Goal: Transaction & Acquisition: Purchase product/service

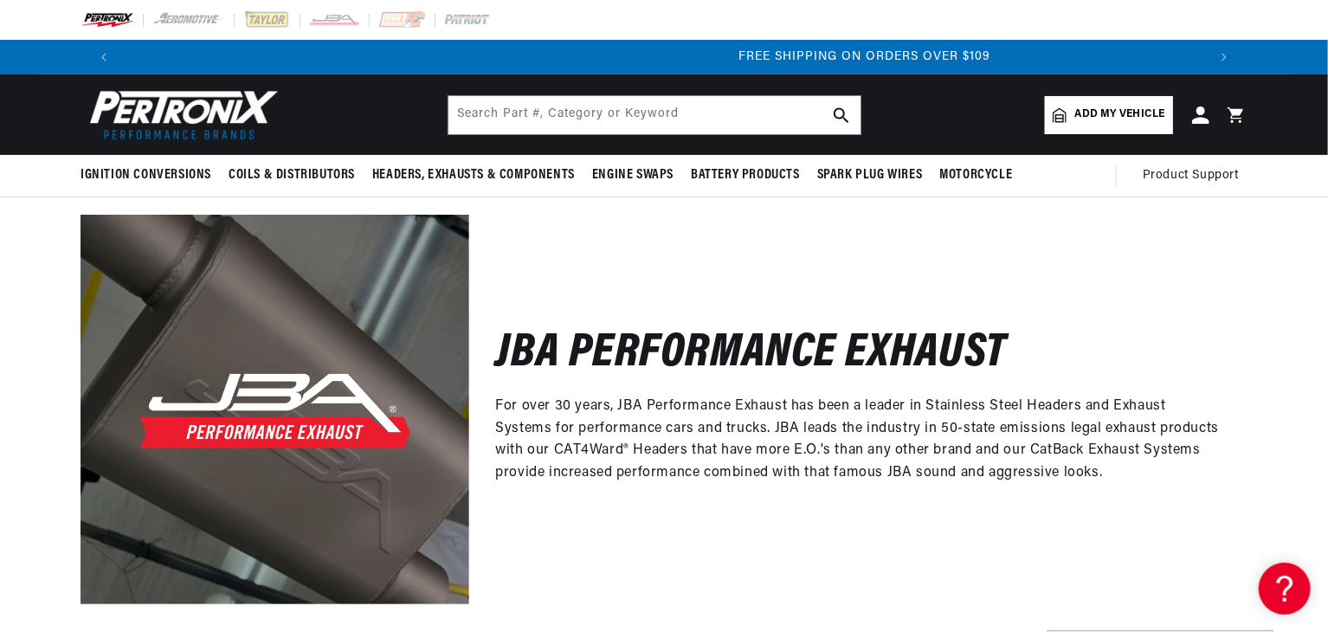
scroll to position [0, 2162]
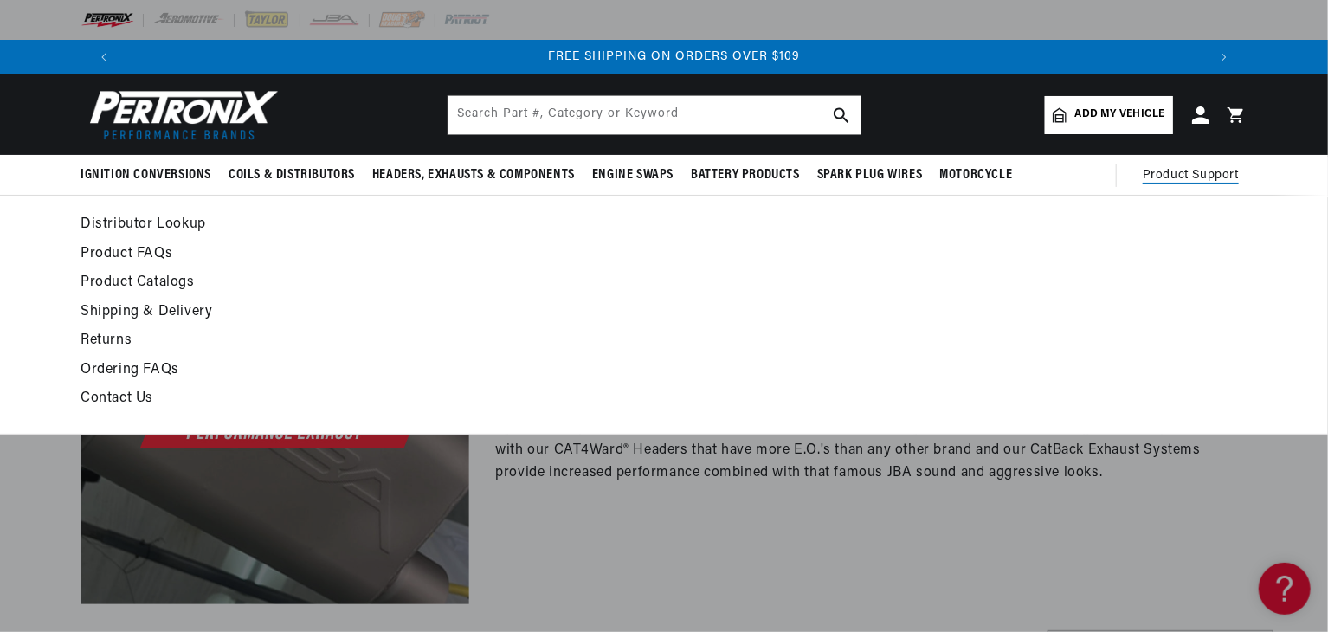
click at [140, 394] on link "Contact Us" at bounding box center [506, 399] width 851 height 24
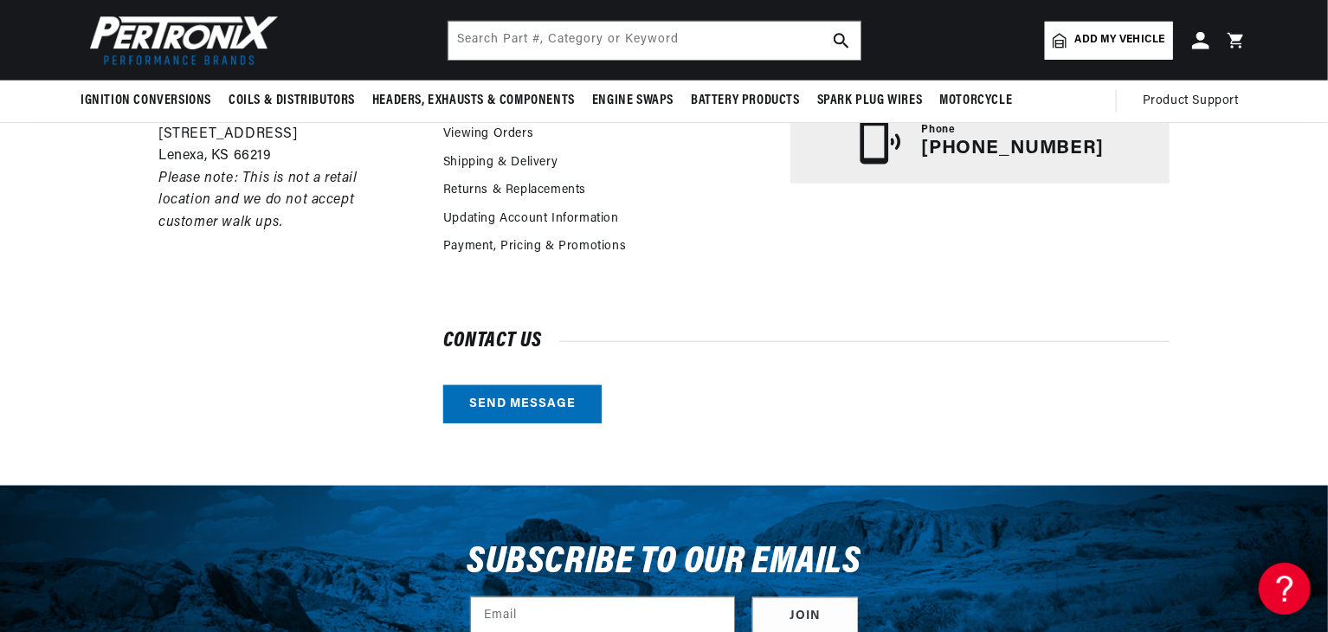
scroll to position [0, 2162]
click at [1327, 47] on div "BETTER SEARCH RESULTS Add your vehicle's year, make, and model to find parts be…" at bounding box center [664, 40] width 1328 height 81
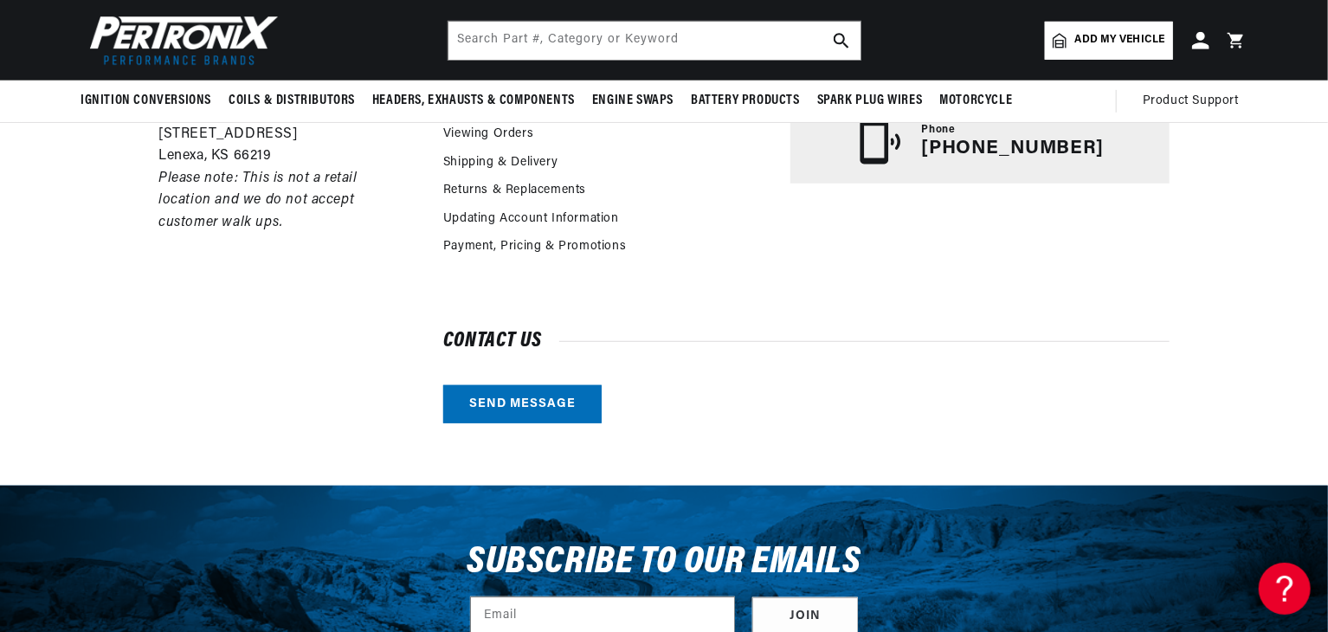
click at [1327, 44] on div "BETTER SEARCH RESULTS Add your vehicle's year, make, and model to find parts be…" at bounding box center [664, 40] width 1328 height 81
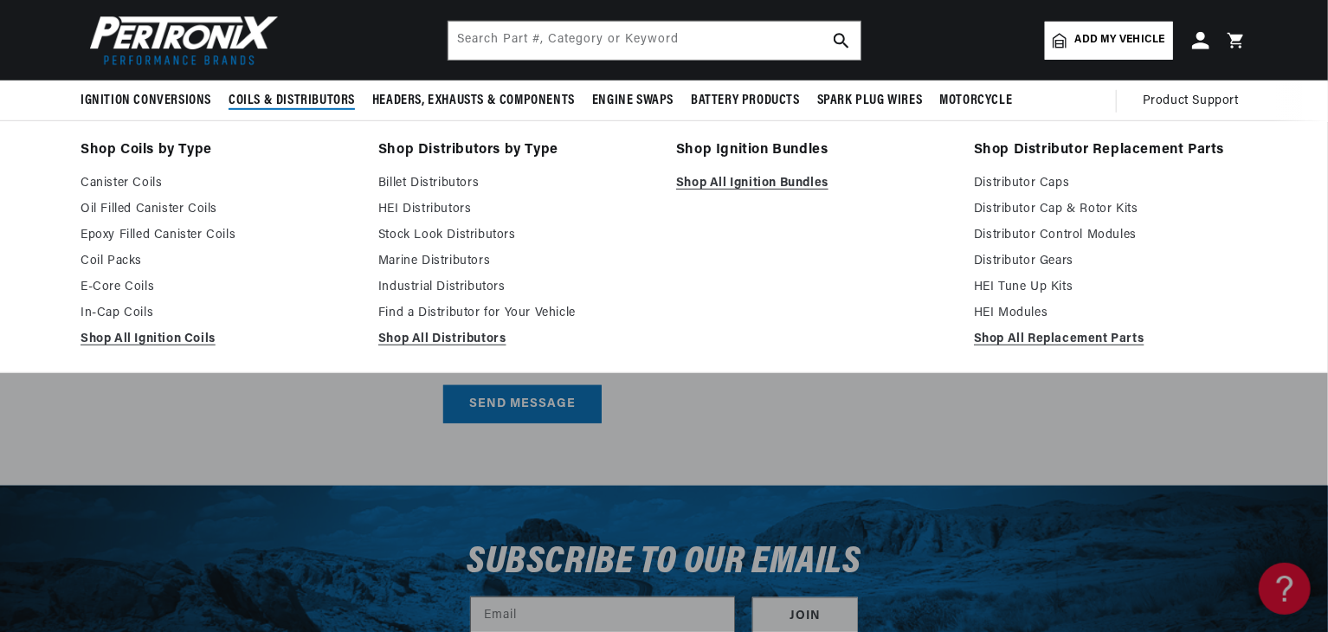
scroll to position [0, 0]
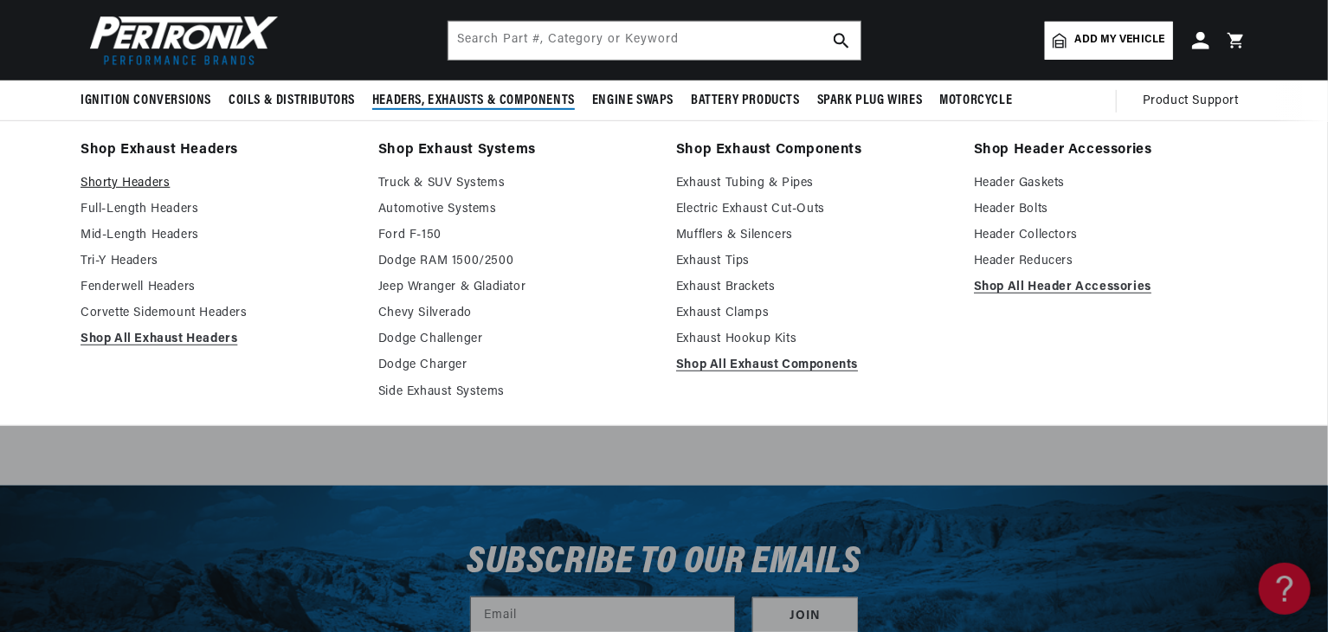
click at [140, 178] on link "Shorty Headers" at bounding box center [218, 183] width 274 height 21
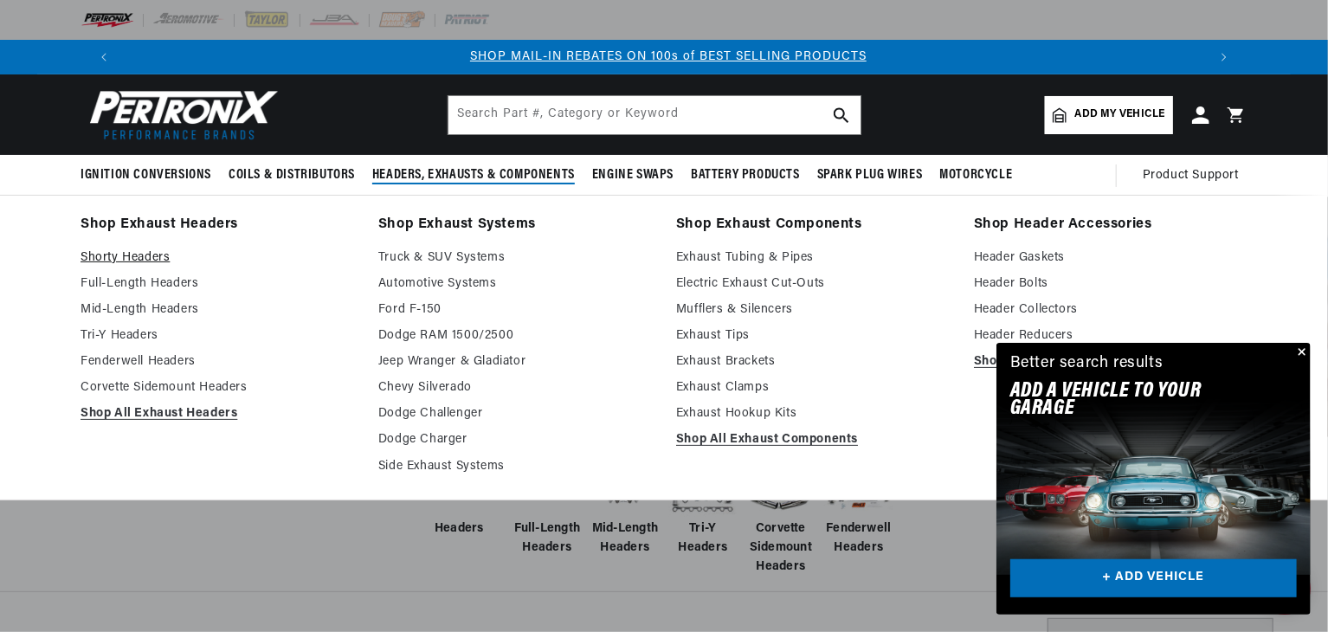
scroll to position [0, 501]
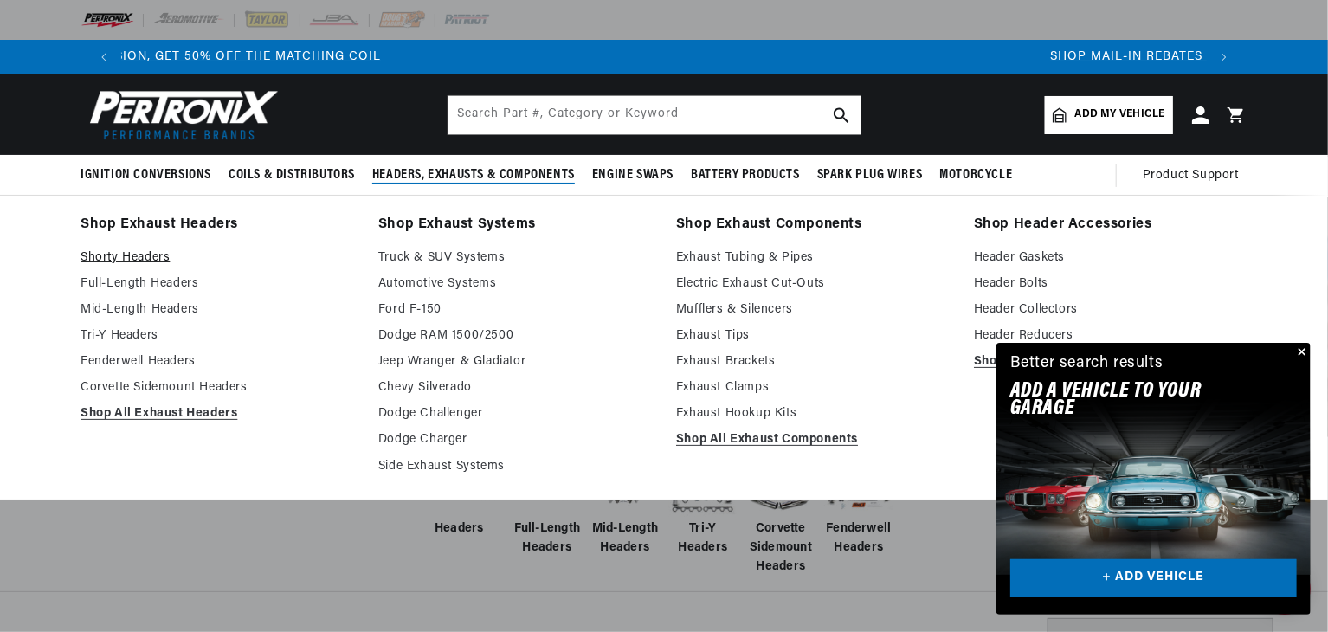
click at [142, 254] on link "Shorty Headers" at bounding box center [218, 258] width 274 height 21
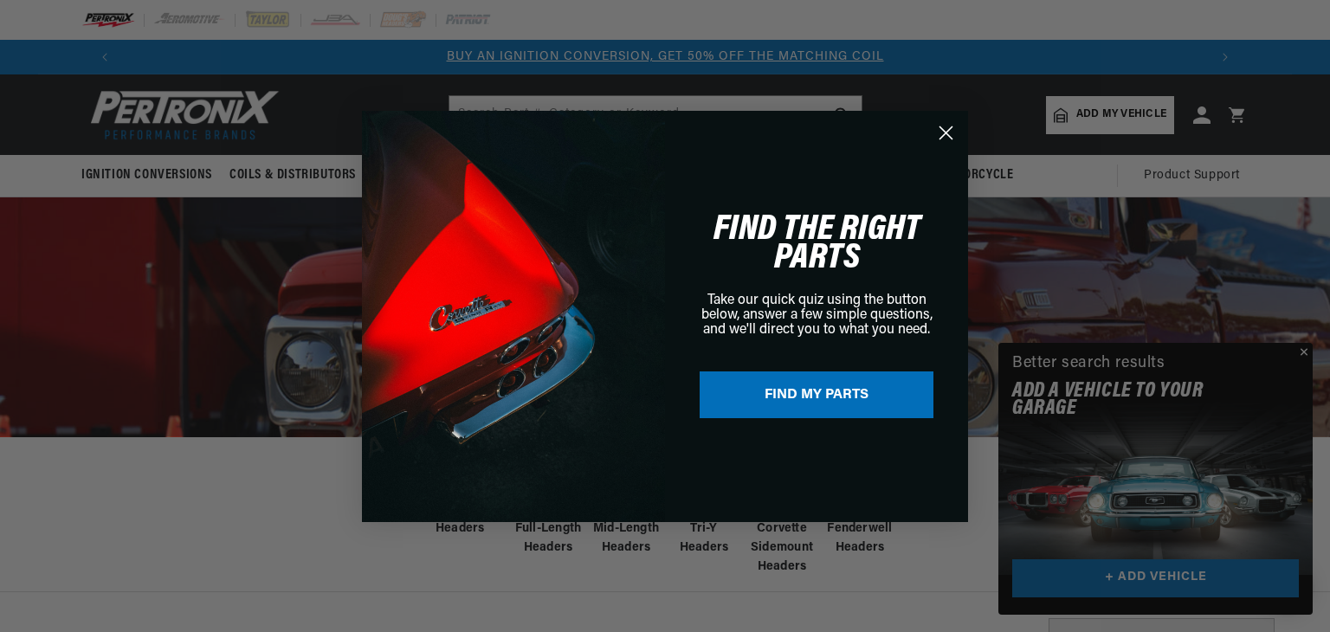
click at [946, 130] on icon "Close dialog" at bounding box center [946, 132] width 12 height 12
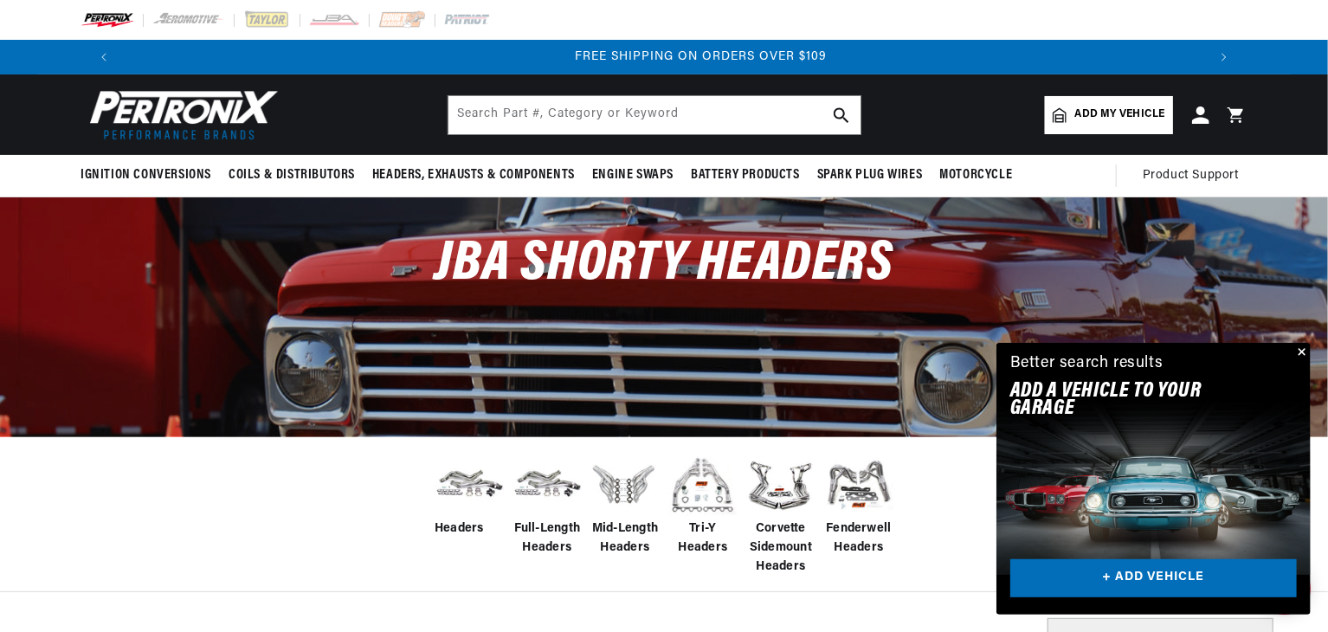
scroll to position [0, 2162]
click at [466, 494] on img at bounding box center [469, 484] width 69 height 55
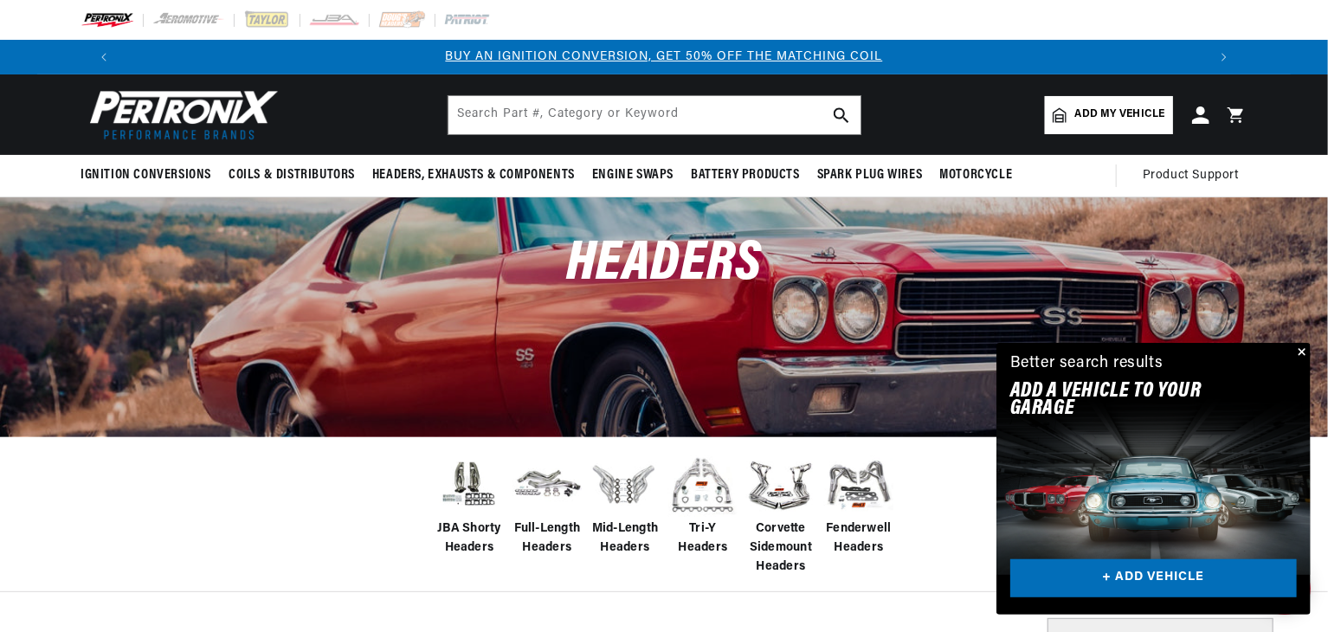
click at [484, 500] on img at bounding box center [469, 484] width 69 height 58
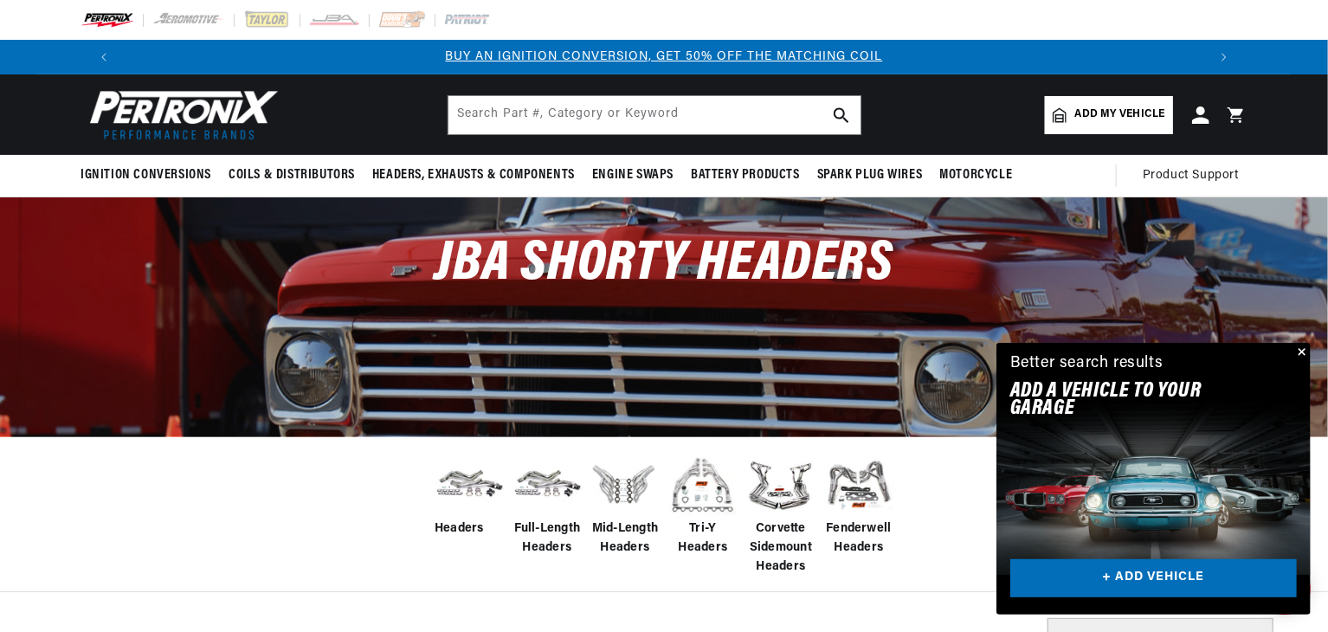
click at [1299, 345] on button "Close" at bounding box center [1300, 353] width 21 height 21
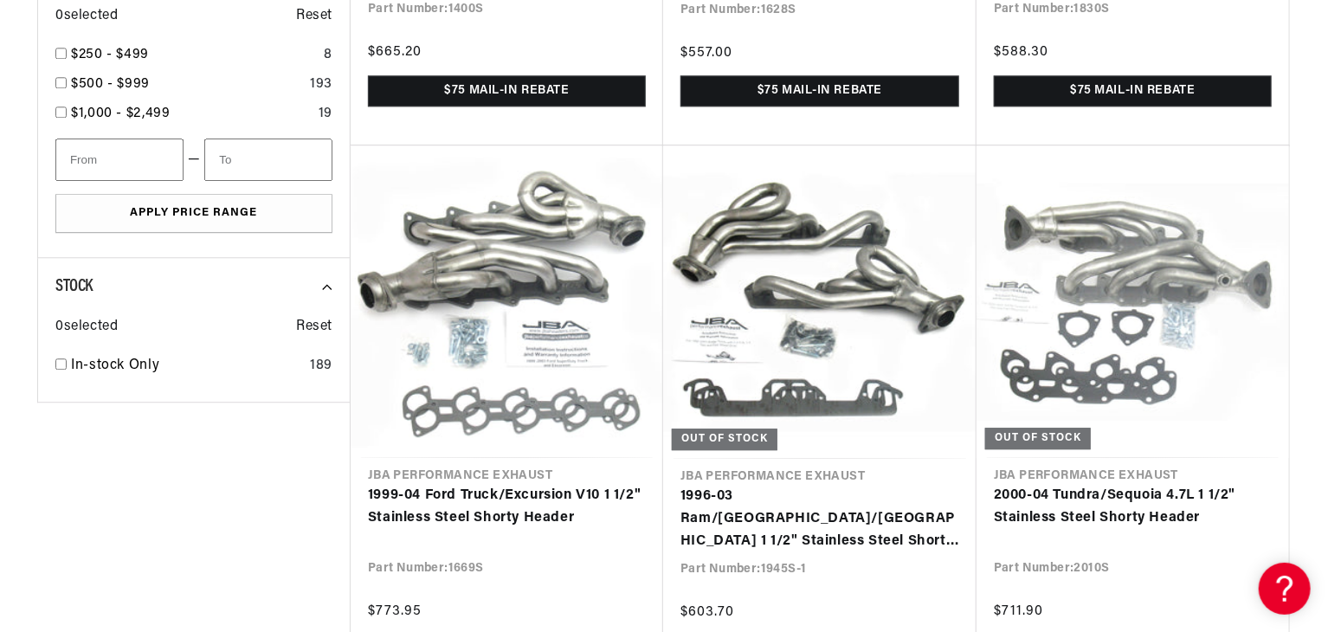
scroll to position [0, 1081]
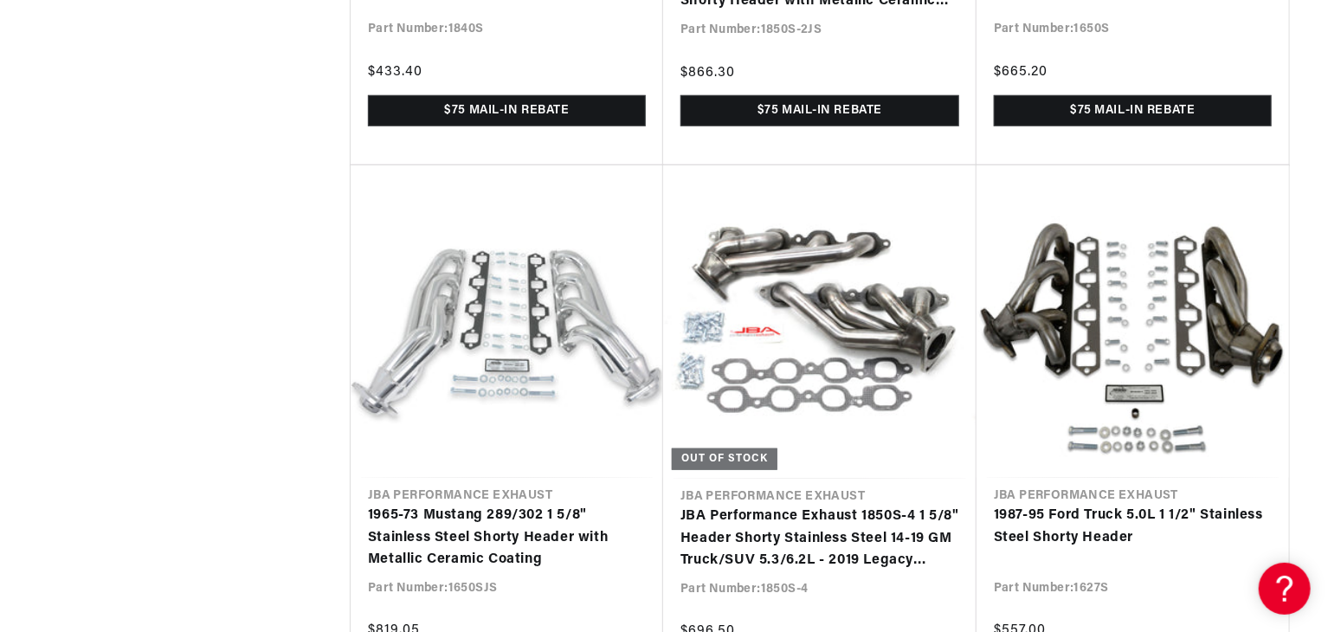
scroll to position [4422, 0]
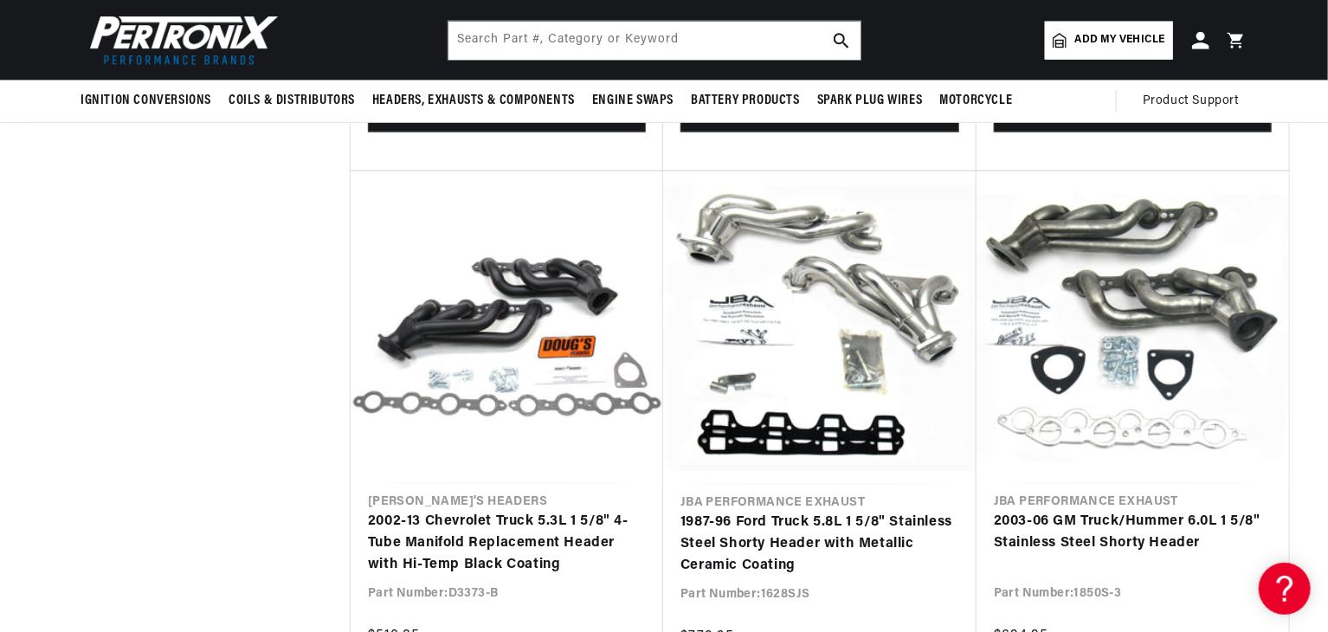
scroll to position [0, 2162]
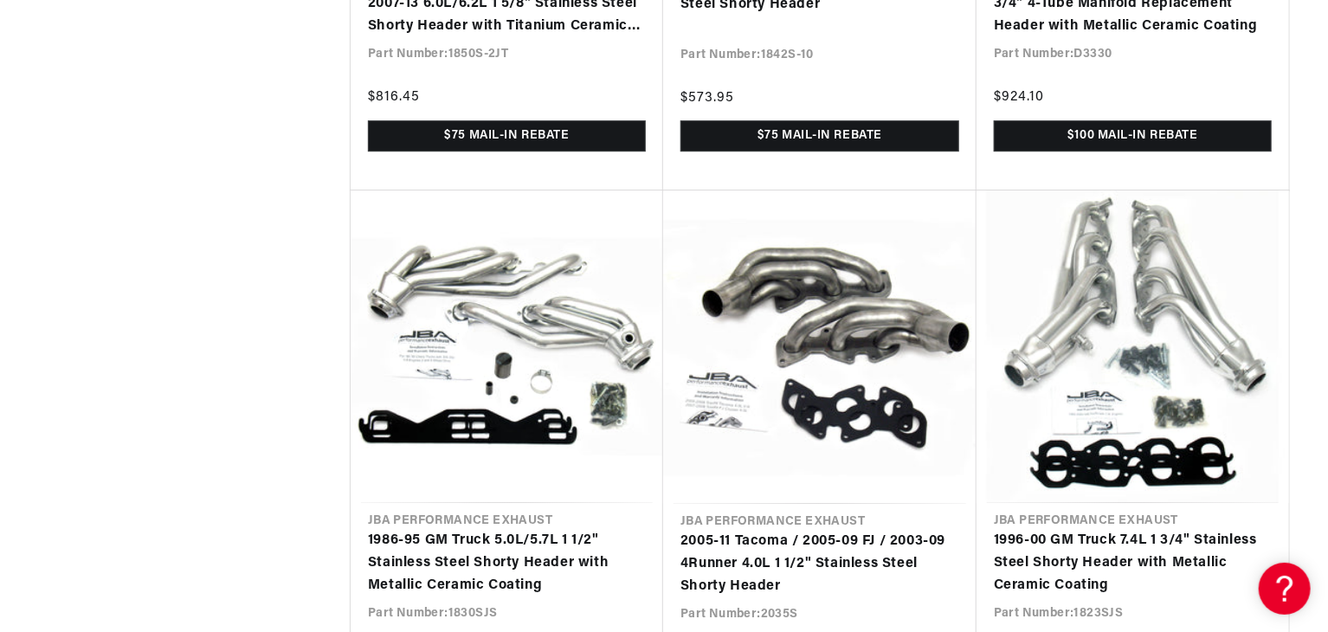
scroll to position [6633, 0]
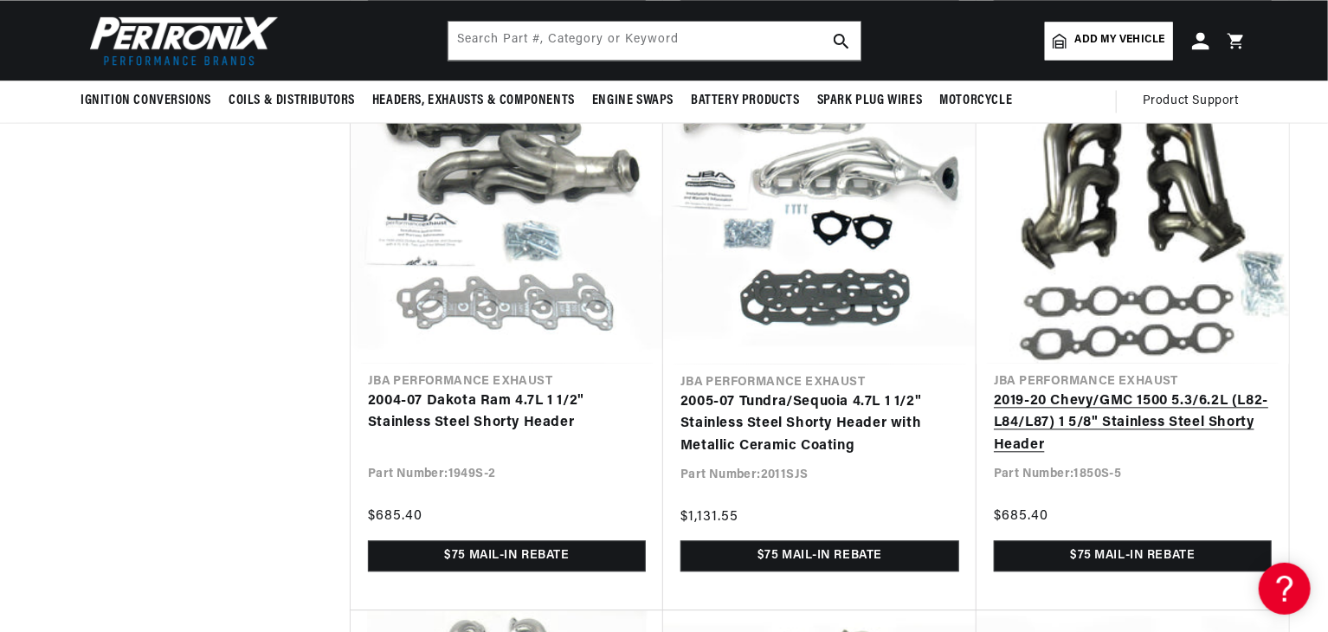
scroll to position [0, 1081]
click at [1183, 410] on link "2019-20 Chevy/GMC 1500 5.3/6.2L (L82-L84/L87) 1 5/8" Stainless Steel Shorty Hea…" at bounding box center [1133, 424] width 278 height 67
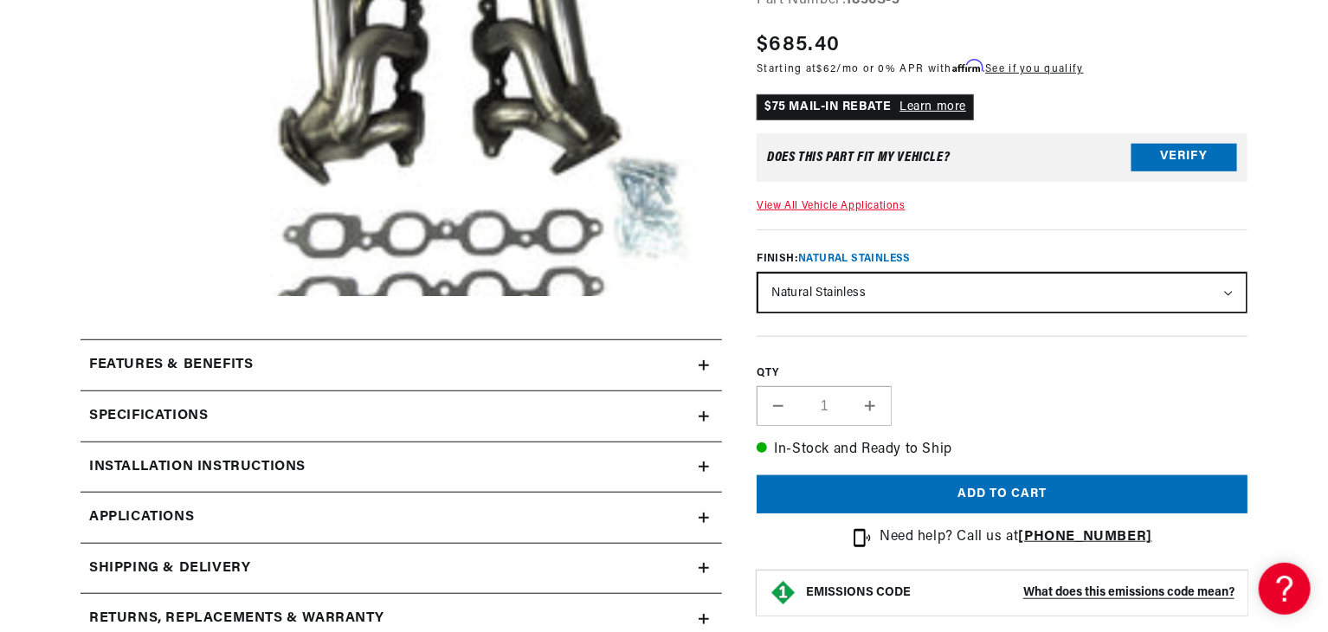
scroll to position [380, 0]
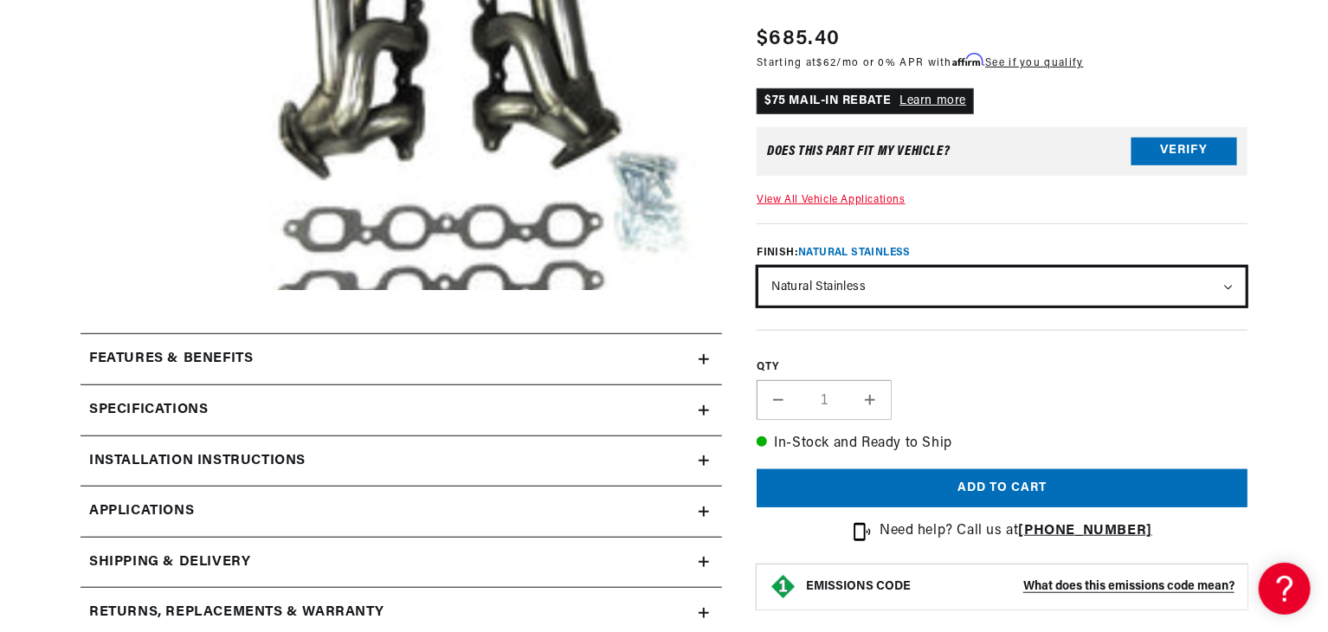
click at [1229, 289] on select "Natural Stainless Silver Ceramic Coating" at bounding box center [1003, 287] width 488 height 38
select select "/products/jba-performance-exhaust-1850s-5js-1-5-8-header-shorty-stainless-steel…"
click at [759, 268] on select "Natural Stainless Silver Ceramic Coating" at bounding box center [1003, 287] width 488 height 38
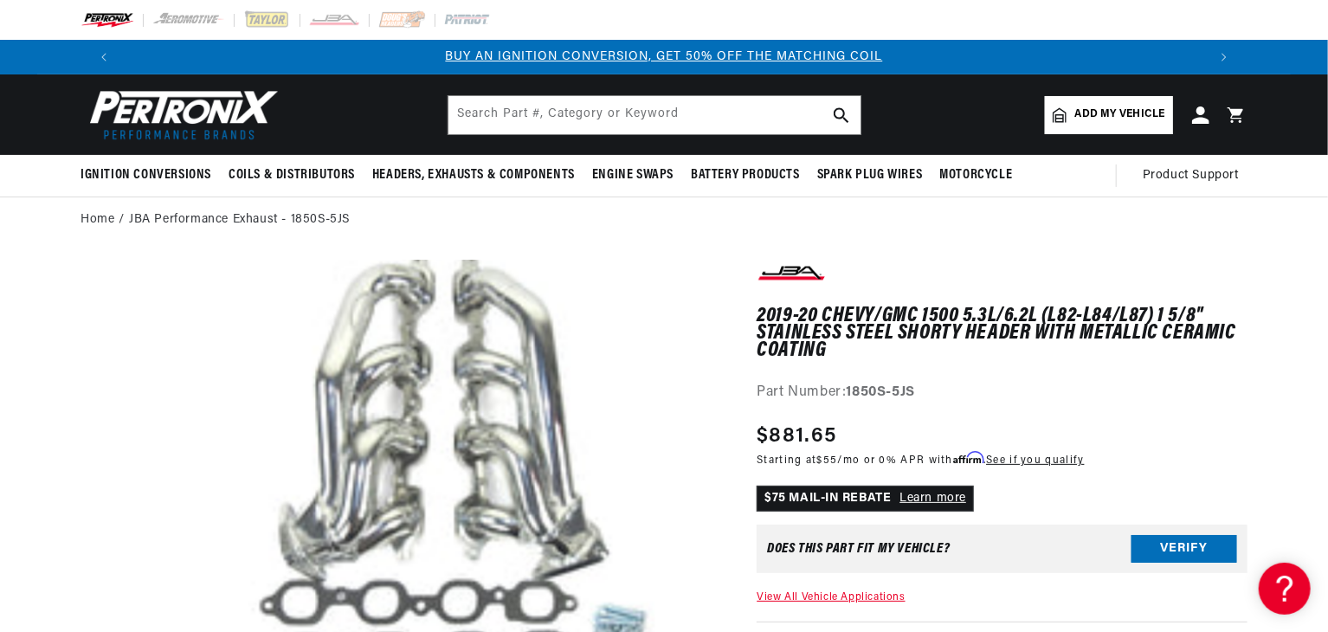
scroll to position [552, 0]
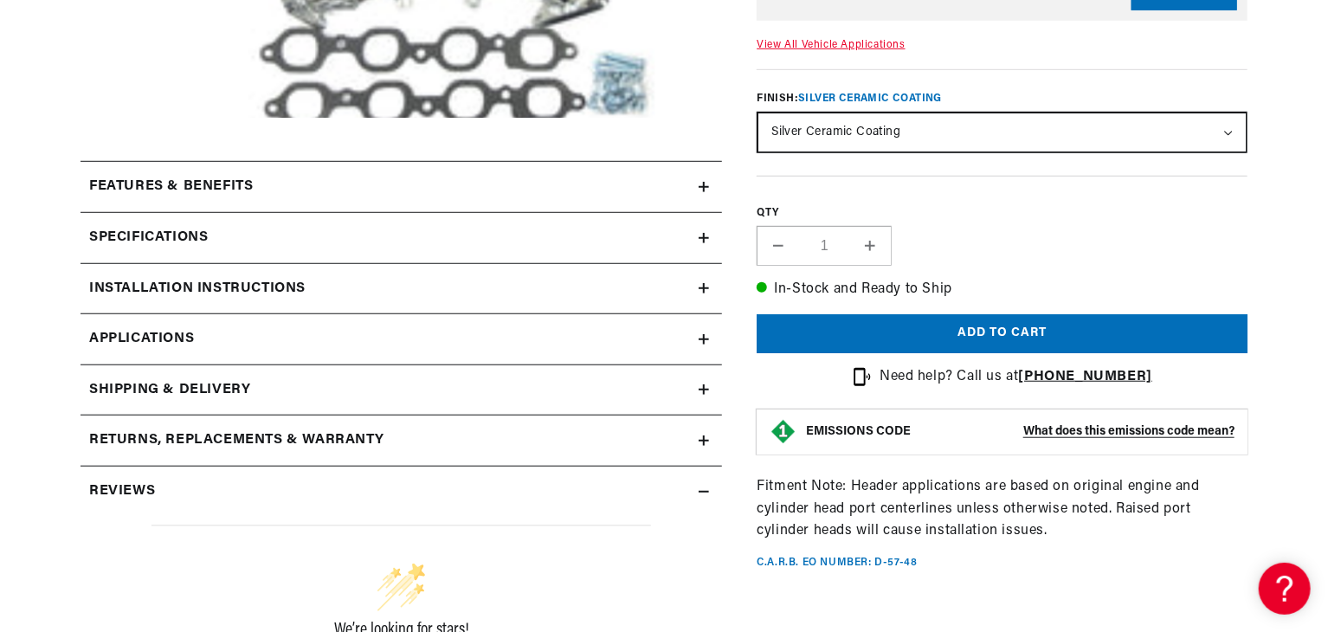
click at [707, 184] on icon at bounding box center [704, 187] width 10 height 10
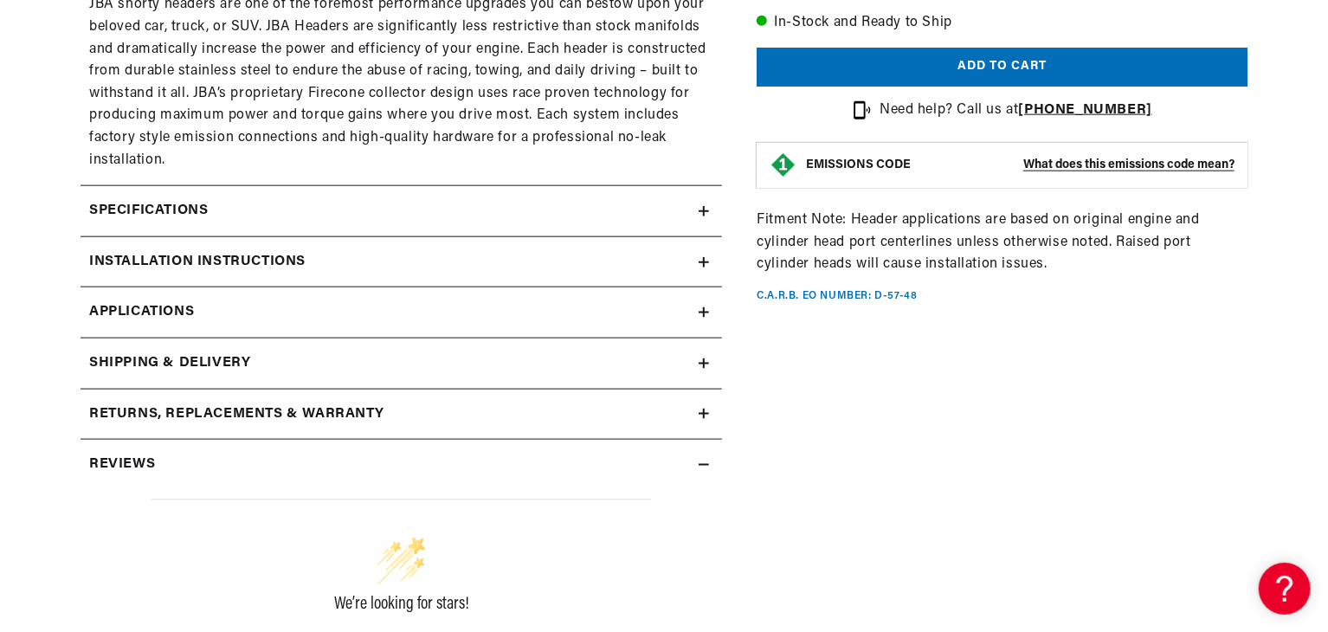
scroll to position [946, 0]
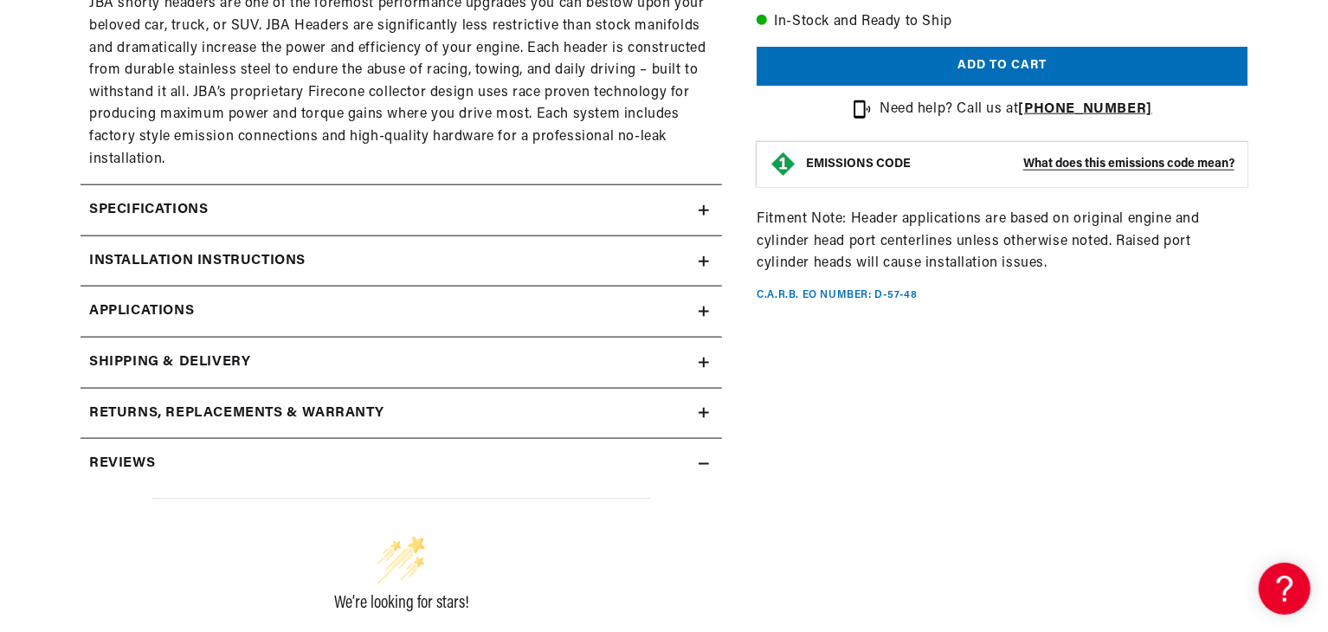
click at [701, 207] on icon at bounding box center [704, 210] width 10 height 10
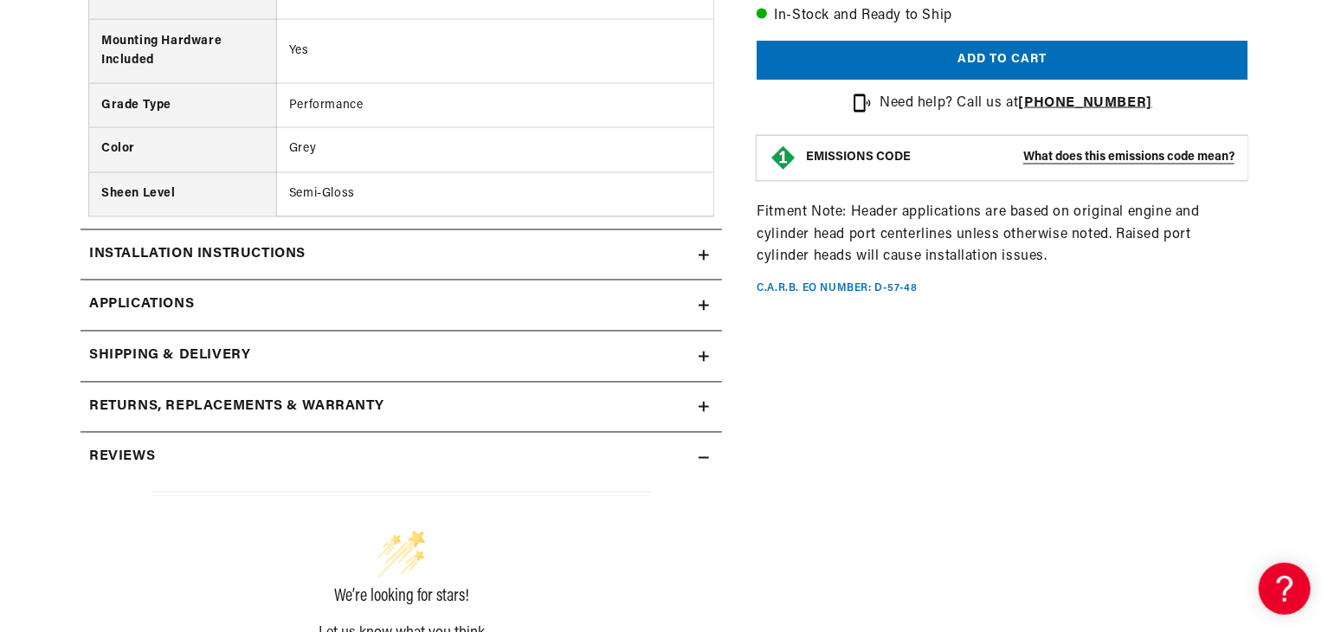
scroll to position [1535, 0]
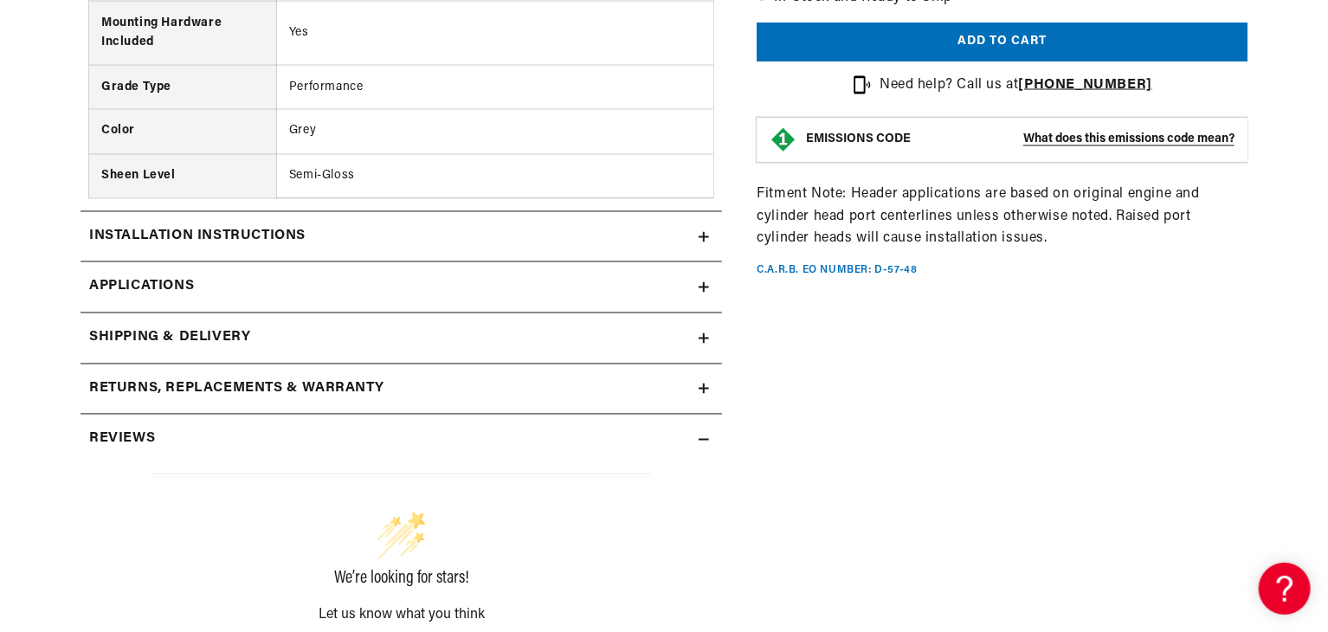
click at [705, 435] on icon at bounding box center [704, 440] width 10 height 10
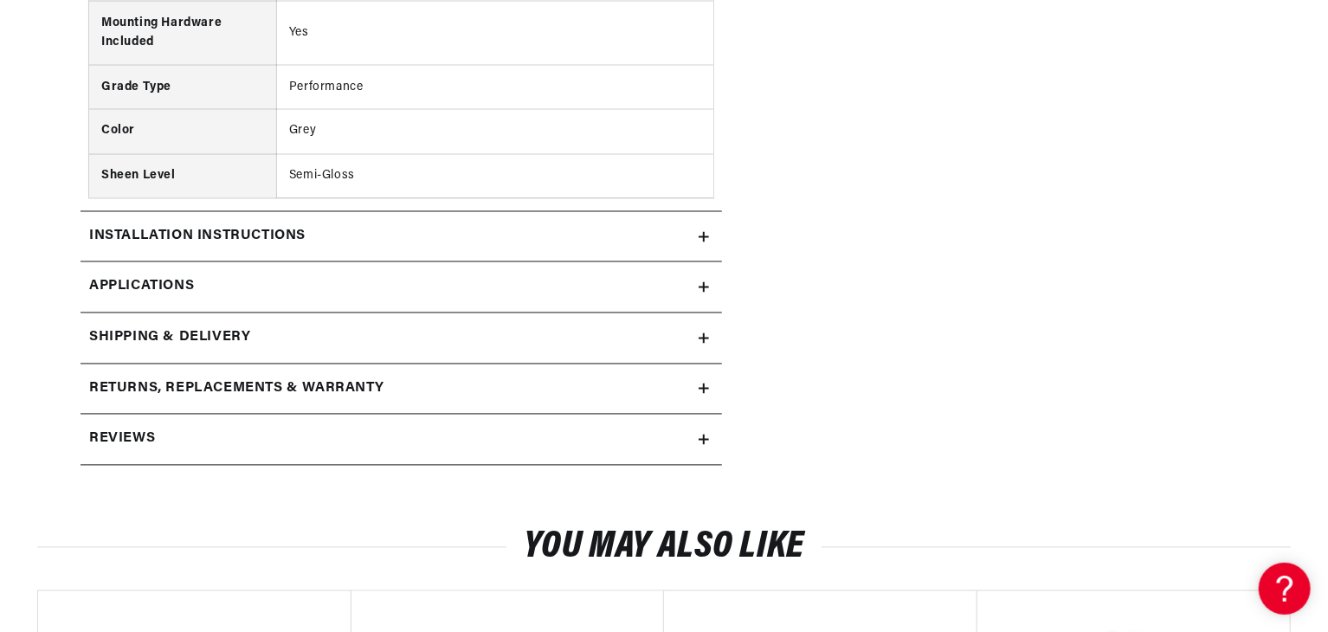
scroll to position [0, 1081]
click at [700, 435] on icon at bounding box center [704, 440] width 10 height 10
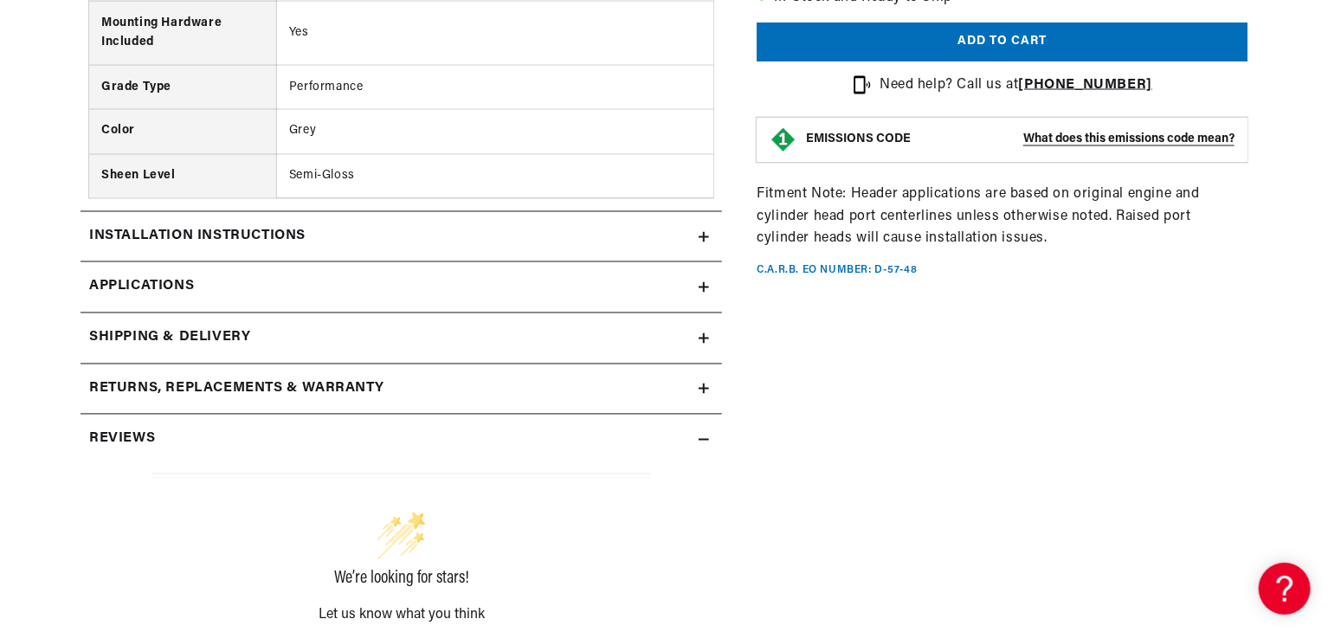
drag, startPoint x: 1327, startPoint y: 233, endPoint x: 1329, endPoint y: 351, distance: 117.8
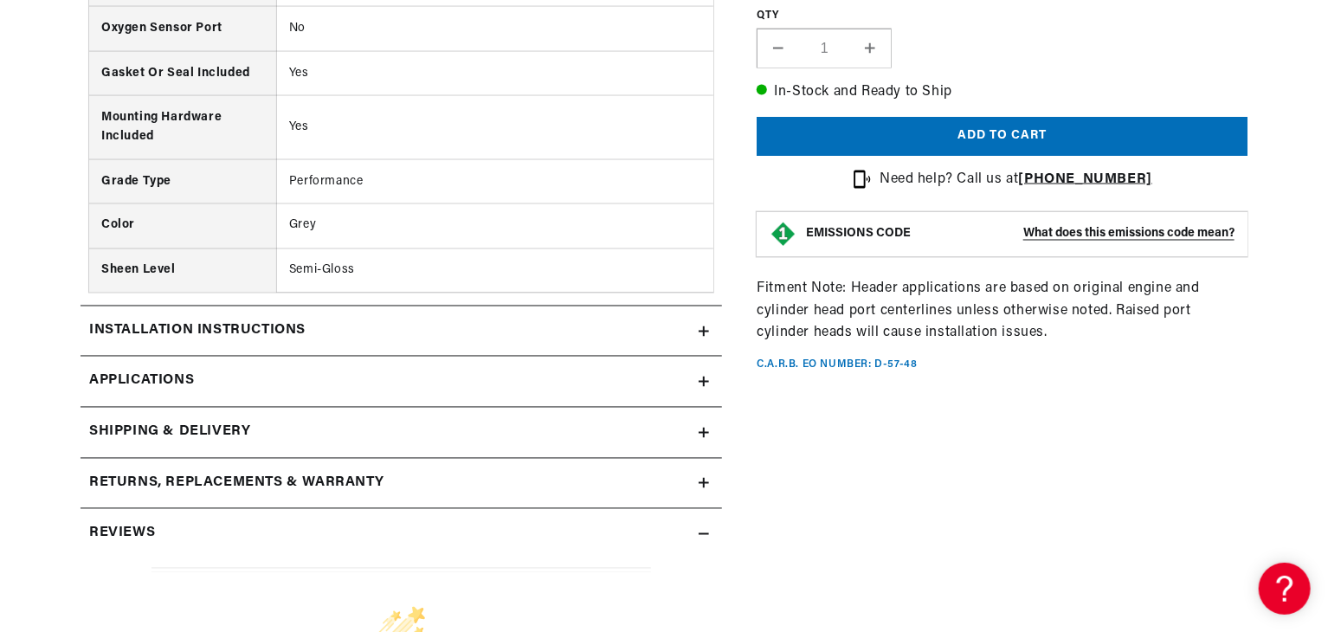
scroll to position [1454, 0]
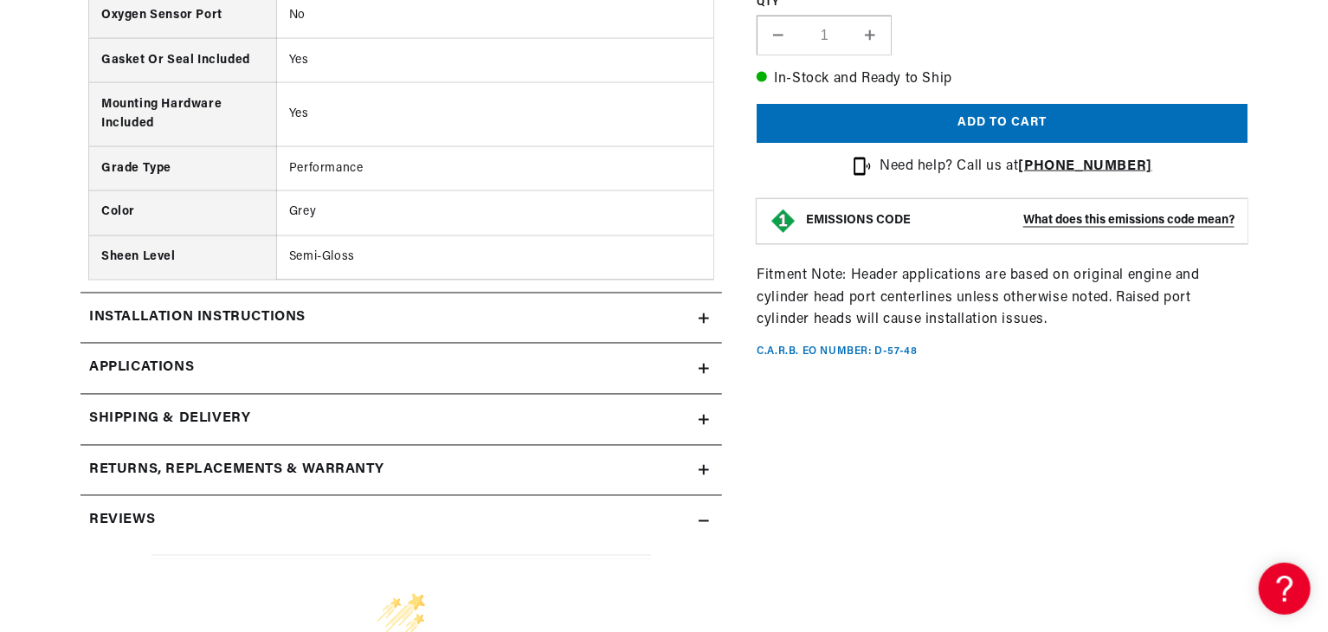
click at [704, 365] on icon at bounding box center [704, 369] width 0 height 10
